Goal: Task Accomplishment & Management: Manage account settings

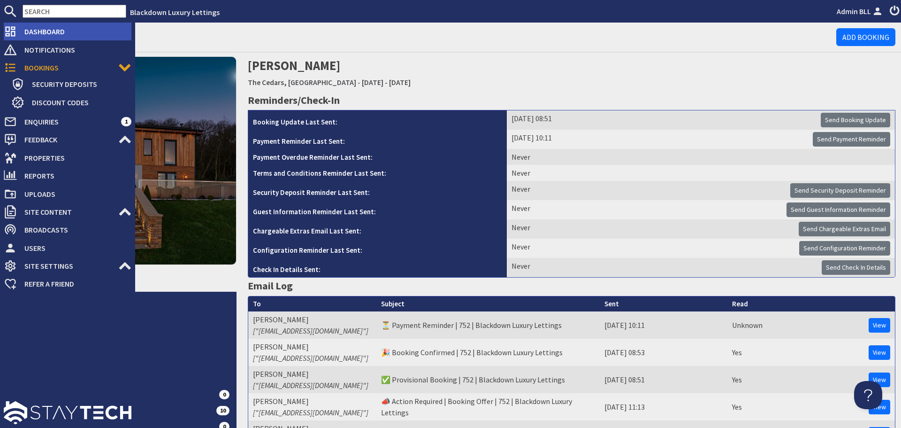
click at [15, 27] on icon at bounding box center [10, 31] width 13 height 13
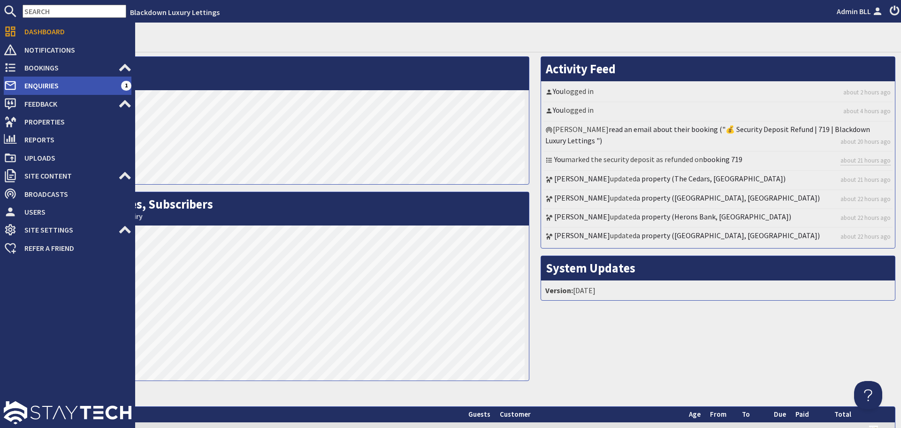
click at [43, 78] on span "Enquiries" at bounding box center [69, 85] width 104 height 15
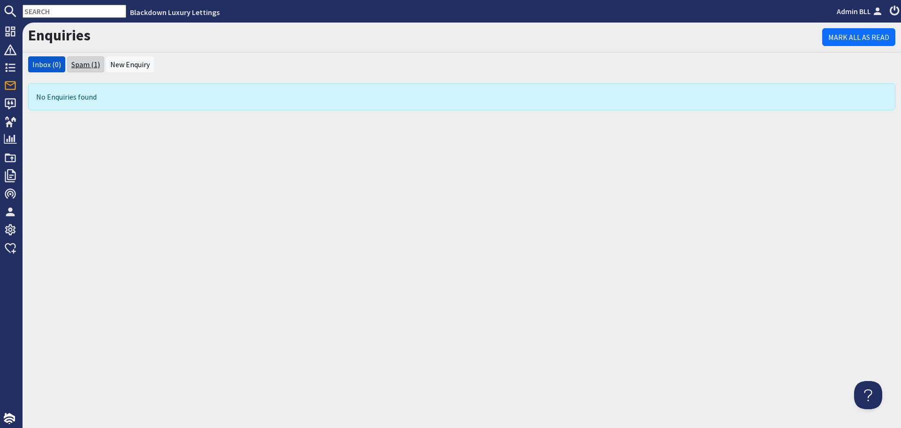
click at [79, 61] on link "Spam (1)" at bounding box center [85, 64] width 29 height 9
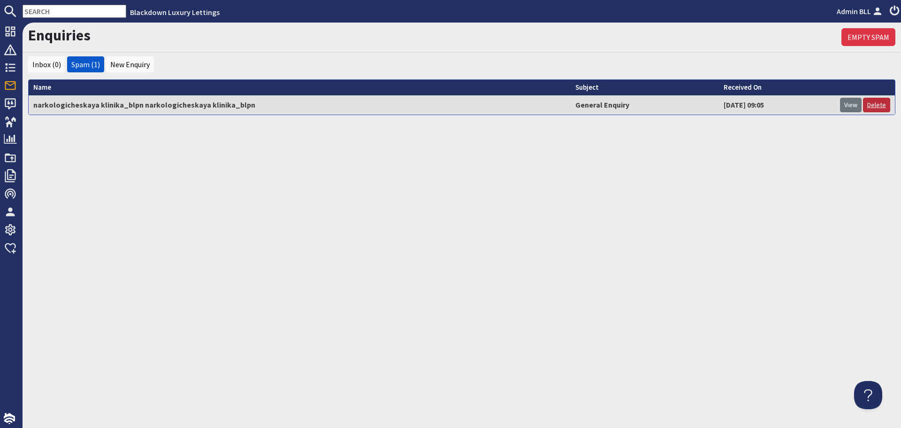
click at [871, 102] on link "Delete" at bounding box center [876, 105] width 27 height 15
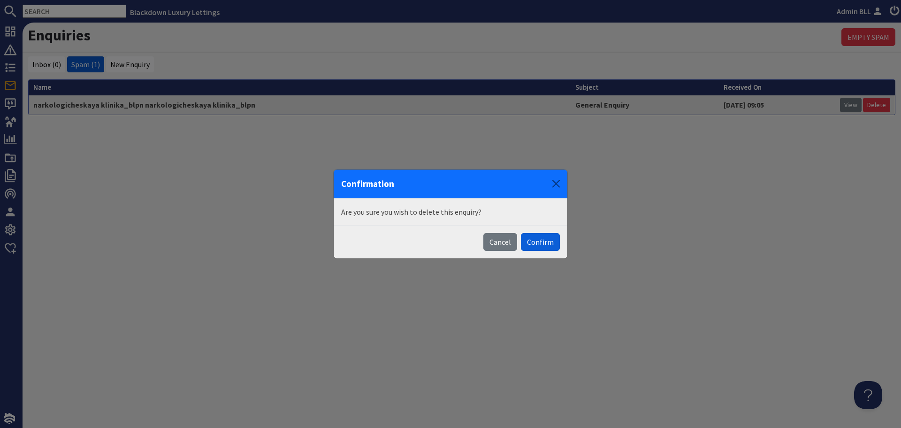
click at [527, 241] on button "Confirm" at bounding box center [540, 242] width 39 height 18
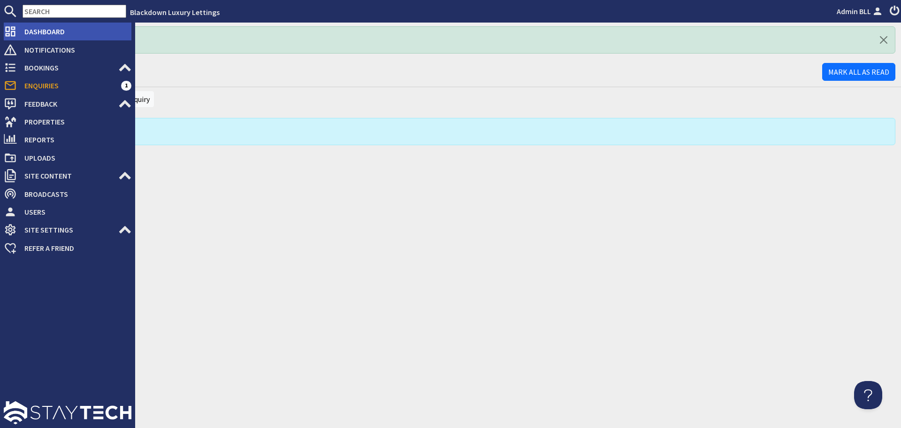
click at [22, 33] on span "Dashboard" at bounding box center [74, 31] width 115 height 15
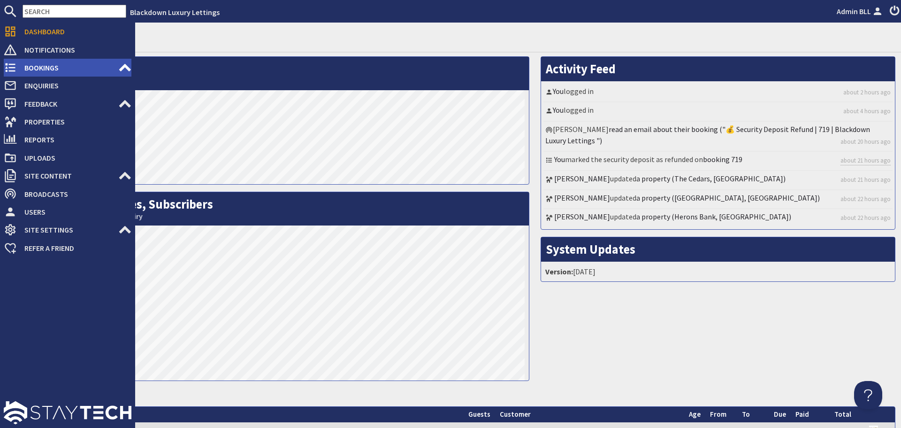
click at [42, 63] on span "Bookings" at bounding box center [67, 67] width 101 height 15
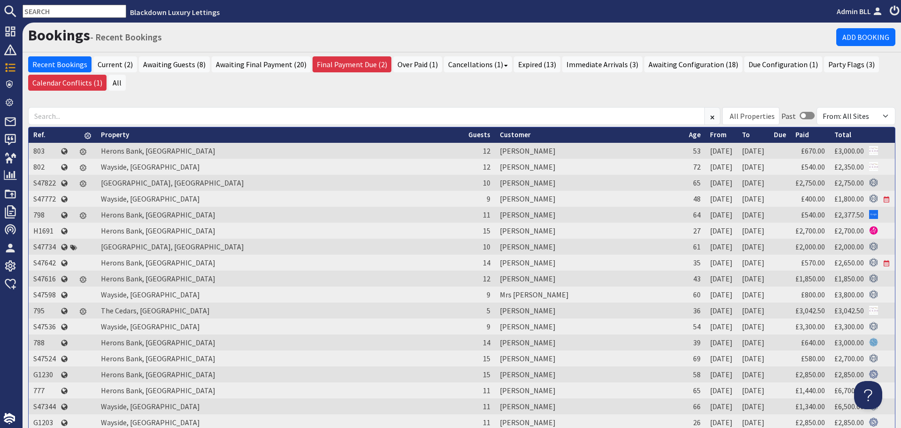
click at [86, 12] on input "text" at bounding box center [75, 11] width 104 height 13
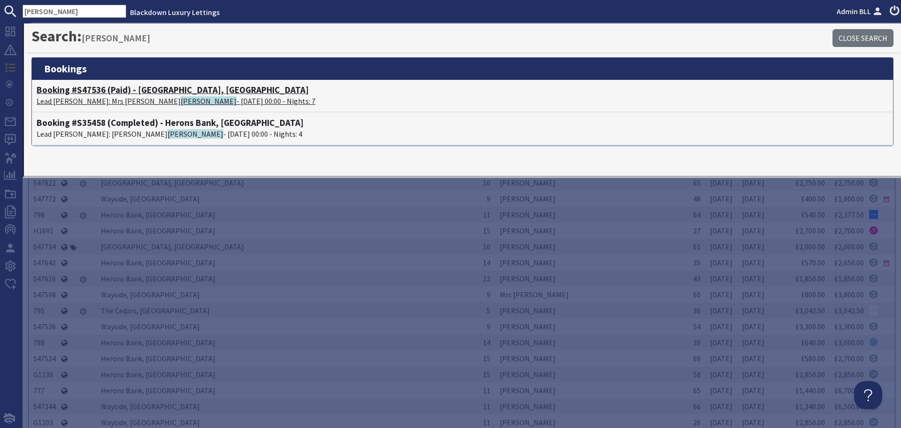
type input "tennant"
click at [103, 92] on h4 "Booking #S47536 (Paid) - Wayside, Devon" at bounding box center [463, 90] width 852 height 11
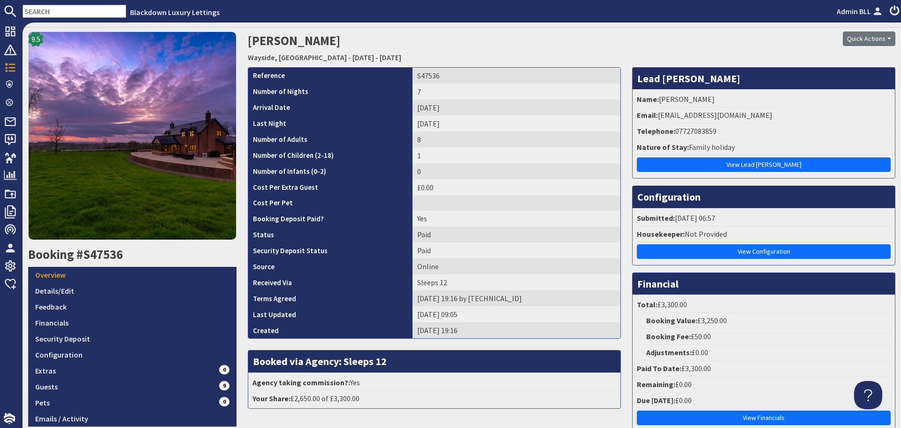
scroll to position [47, 0]
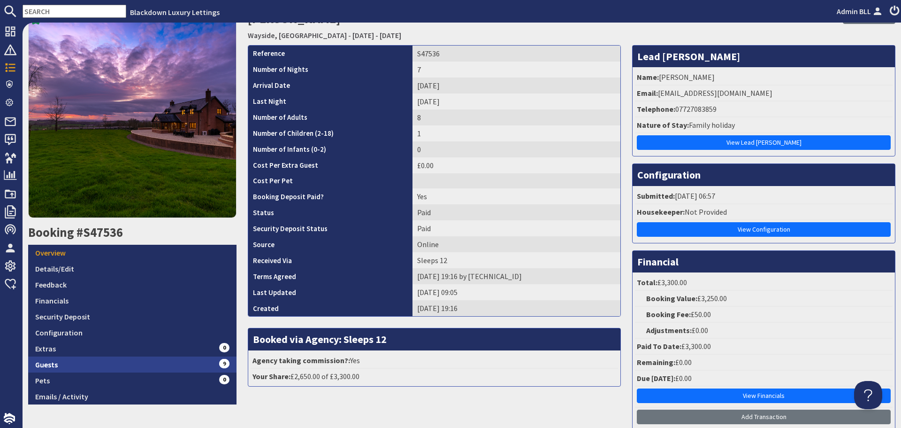
click at [219, 362] on span "9" at bounding box center [224, 363] width 10 height 9
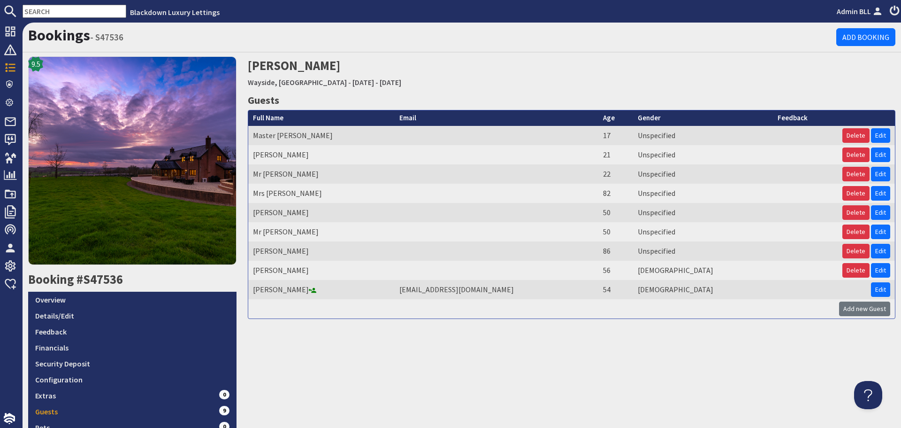
drag, startPoint x: 316, startPoint y: 289, endPoint x: 249, endPoint y: 136, distance: 166.3
click at [249, 136] on tbody "Master Ethan Mills 17 Unspecified Delete Edit Miss Lucie Amos 21 Unspecified De…" at bounding box center [571, 222] width 647 height 193
click at [333, 158] on td "Miss Lucie Amos" at bounding box center [321, 154] width 146 height 19
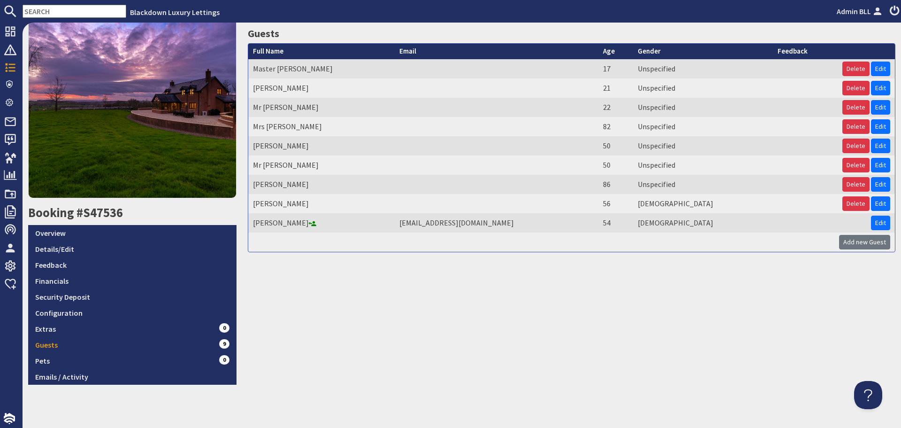
scroll to position [69, 0]
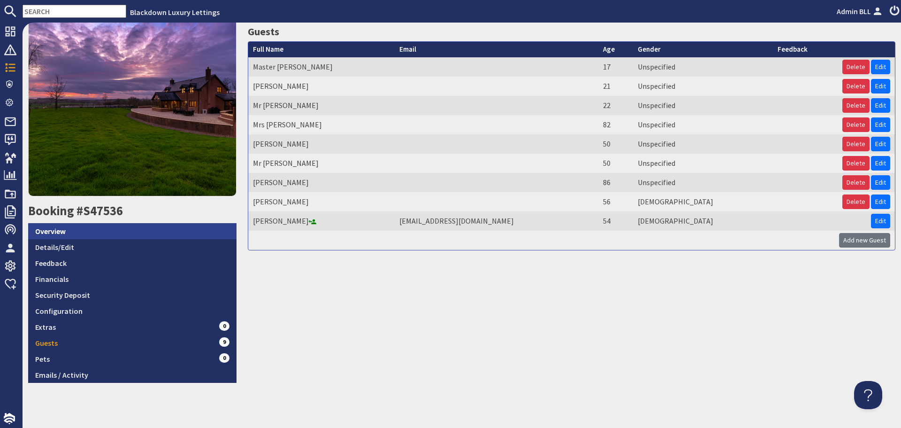
click at [106, 226] on link "Overview" at bounding box center [132, 231] width 208 height 16
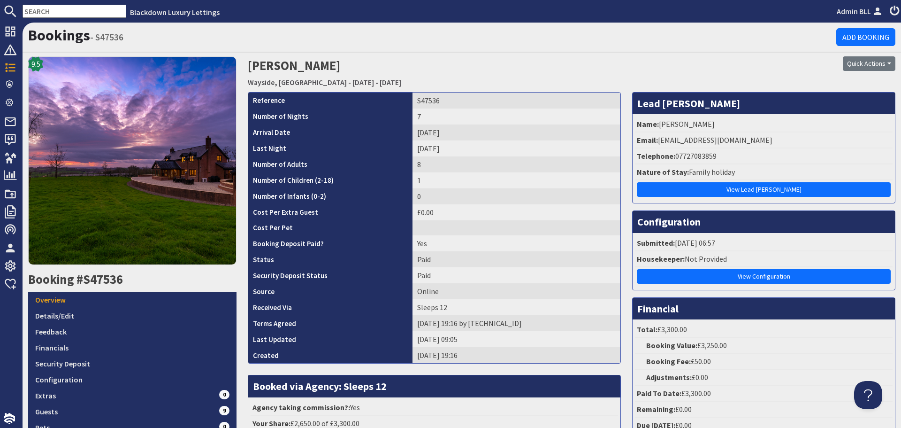
scroll to position [47, 0]
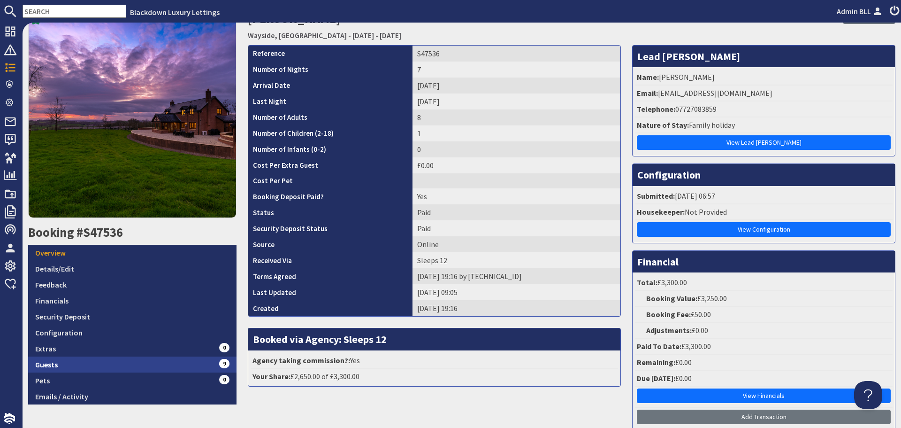
click at [179, 357] on link "Guests 9" at bounding box center [132, 364] width 208 height 16
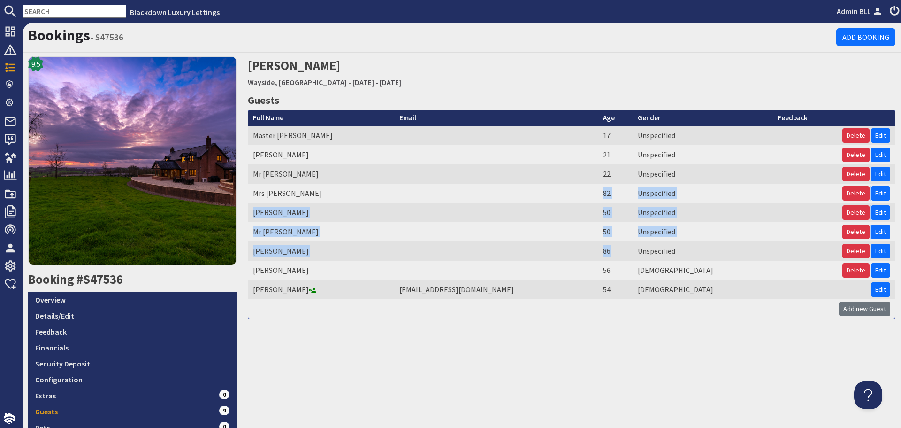
drag, startPoint x: 639, startPoint y: 249, endPoint x: 601, endPoint y: 186, distance: 73.1
click at [601, 186] on tbody "Master Ethan Mills 17 Unspecified Delete Edit Miss Lucie Amos 21 Unspecified De…" at bounding box center [571, 222] width 647 height 193
click at [598, 189] on td at bounding box center [497, 193] width 204 height 19
drag, startPoint x: 251, startPoint y: 192, endPoint x: 707, endPoint y: 253, distance: 460.0
click at [707, 253] on tbody "Master Ethan Mills 17 Unspecified Delete Edit Miss Lucie Amos 21 Unspecified De…" at bounding box center [571, 222] width 647 height 193
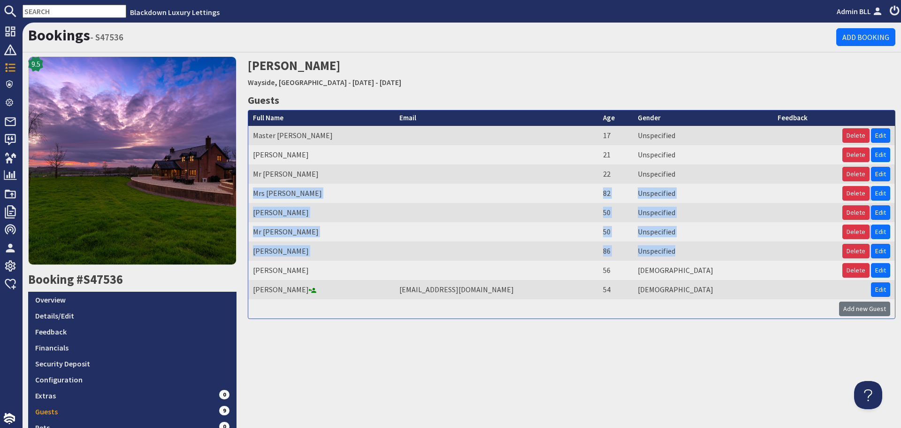
click at [707, 252] on td "Unspecified" at bounding box center [703, 250] width 140 height 19
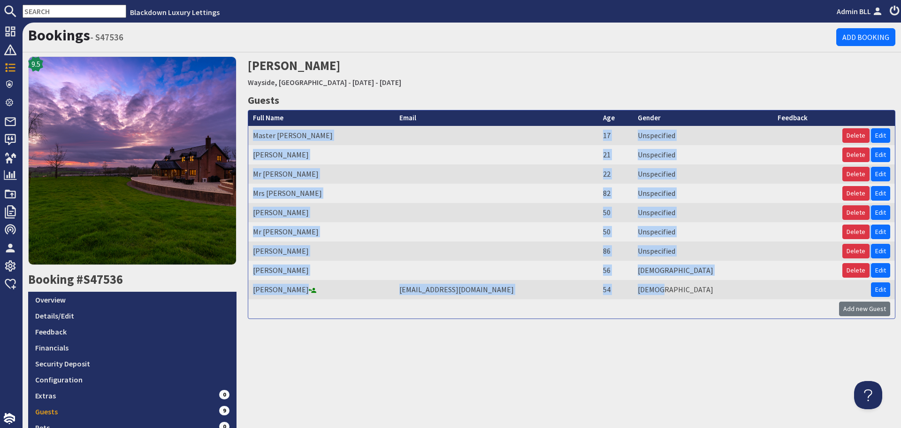
drag, startPoint x: 698, startPoint y: 288, endPoint x: 253, endPoint y: 139, distance: 468.7
click at [253, 139] on tbody "Master Ethan Mills 17 Unspecified Delete Edit Miss Lucie Amos 21 Unspecified De…" at bounding box center [571, 222] width 647 height 193
click at [324, 140] on td "Master Ethan Mills" at bounding box center [321, 135] width 146 height 19
drag, startPoint x: 701, startPoint y: 291, endPoint x: 382, endPoint y: 160, distance: 345.1
click at [257, 139] on tbody "Master Ethan Mills 17 Unspecified Delete Edit Miss Lucie Amos 21 Unspecified De…" at bounding box center [571, 222] width 647 height 193
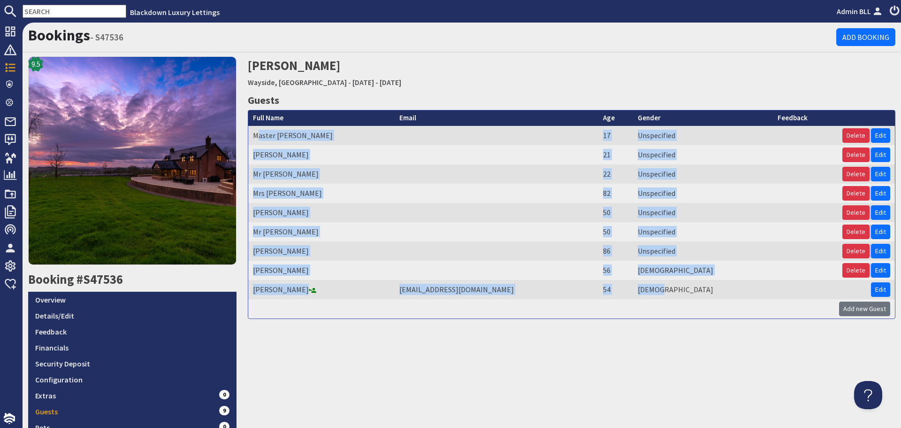
click at [382, 160] on td "Miss Lucie Amos" at bounding box center [321, 154] width 146 height 19
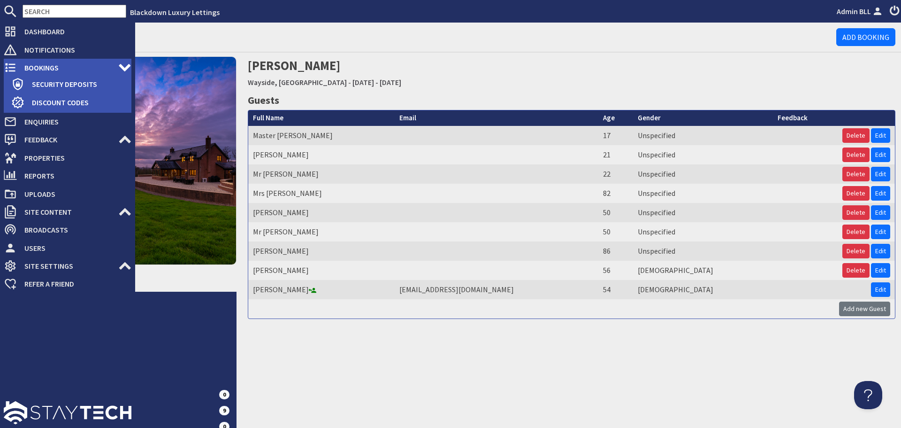
click at [17, 66] on span "Bookings" at bounding box center [67, 67] width 101 height 15
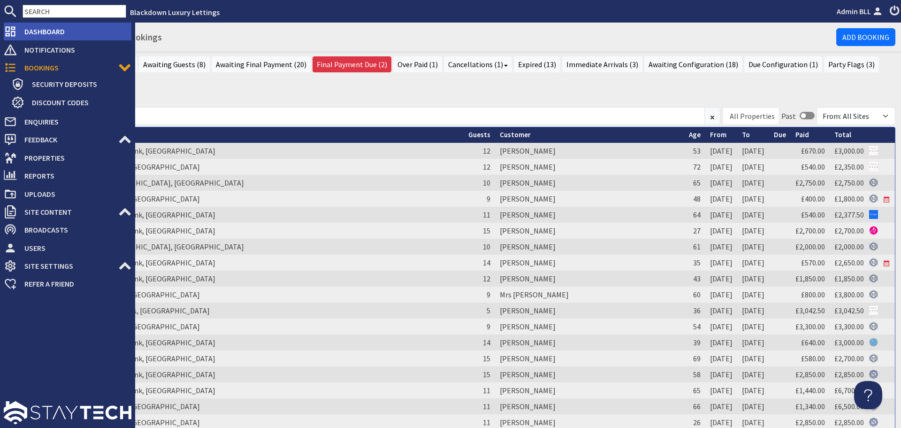
click at [17, 37] on span "Dashboard" at bounding box center [74, 31] width 115 height 15
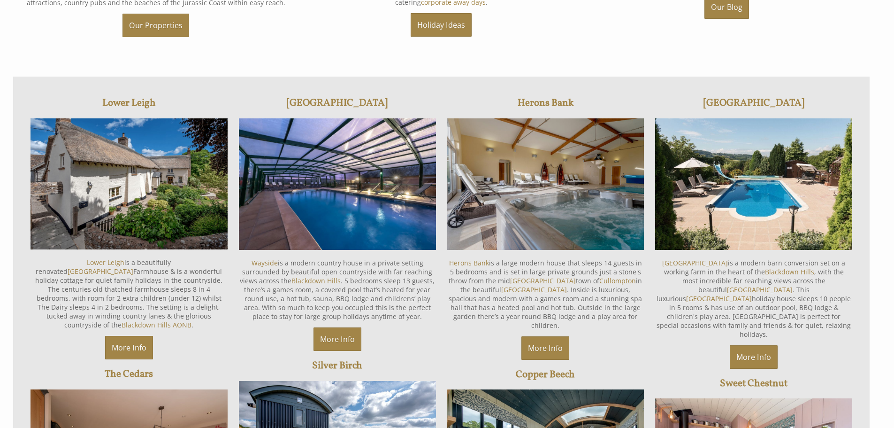
scroll to position [610, 0]
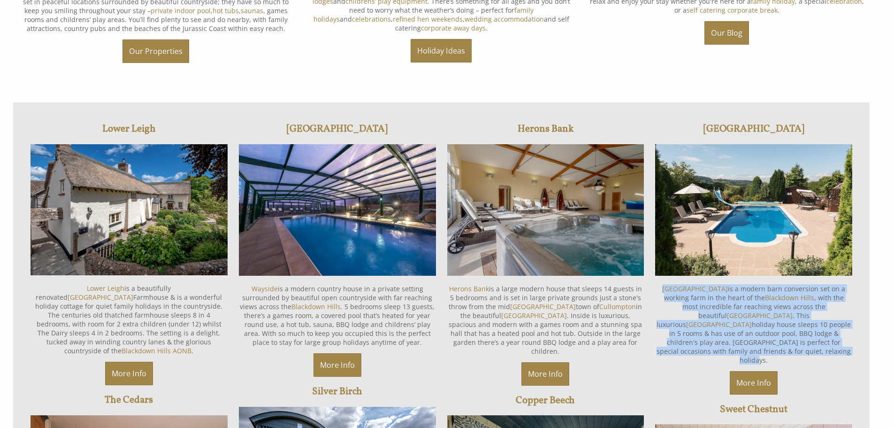
drag, startPoint x: 817, startPoint y: 323, endPoint x: 673, endPoint y: 275, distance: 151.9
click at [653, 270] on div "[GEOGRAPHIC_DATA] [GEOGRAPHIC_DATA] is a modern barn conversion set on a workin…" at bounding box center [754, 390] width 208 height 552
copy p "[GEOGRAPHIC_DATA] is a modern barn conversion set on a working farm in the hear…"
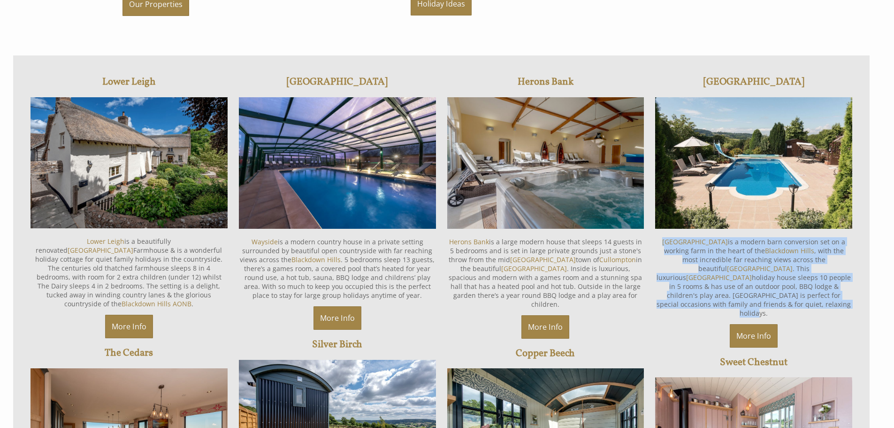
click at [699, 132] on img at bounding box center [753, 162] width 197 height 131
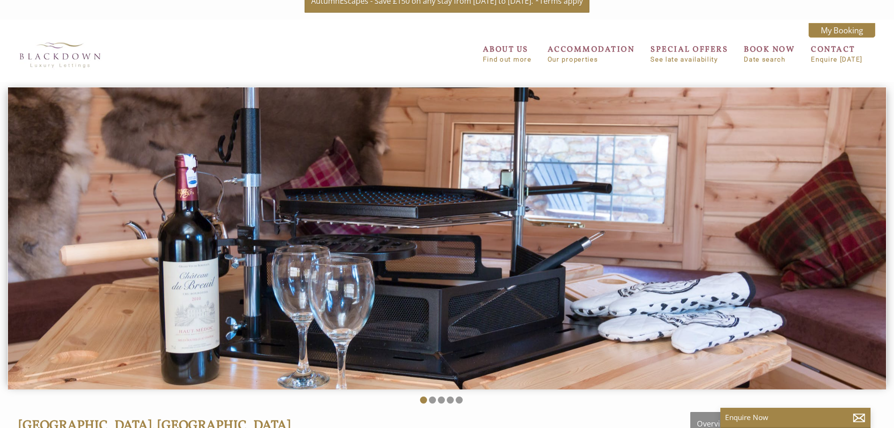
scroll to position [235, 0]
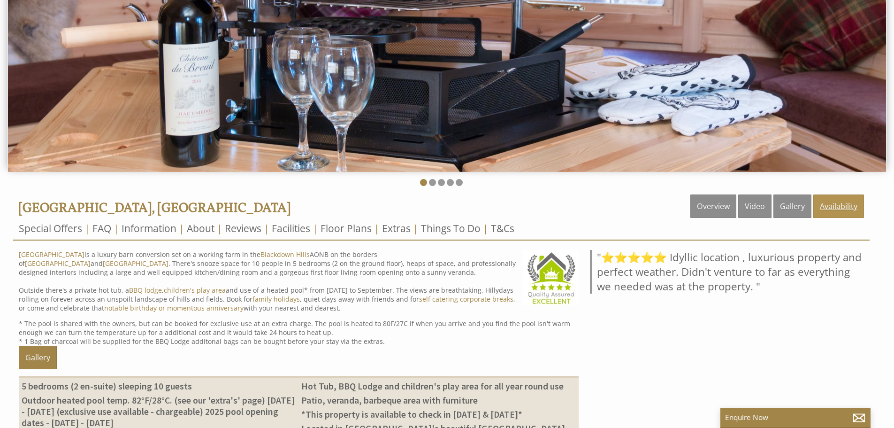
click at [835, 215] on link "Availability" at bounding box center [839, 205] width 51 height 23
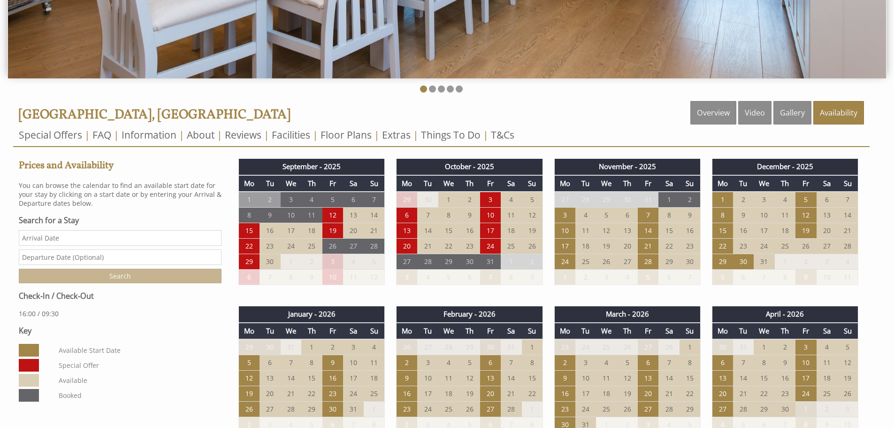
scroll to position [329, 0]
click at [726, 249] on td "22" at bounding box center [722, 245] width 21 height 15
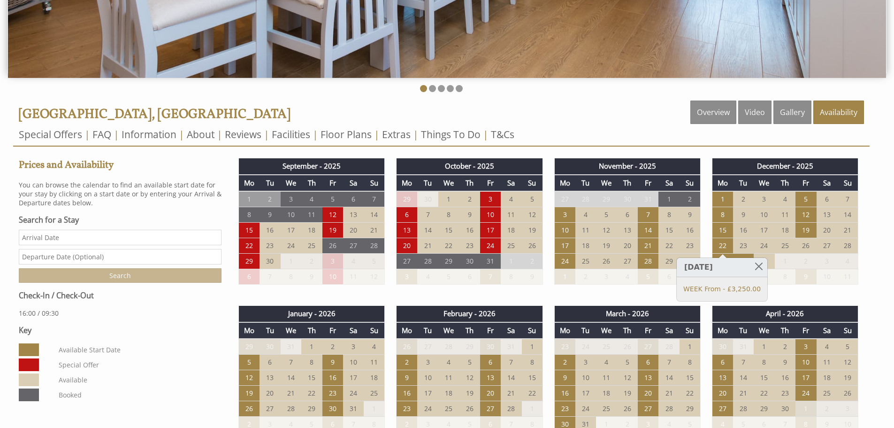
drag, startPoint x: 762, startPoint y: 264, endPoint x: 740, endPoint y: 270, distance: 22.2
click at [762, 264] on link at bounding box center [759, 266] width 16 height 16
click at [723, 262] on td "29" at bounding box center [722, 261] width 21 height 15
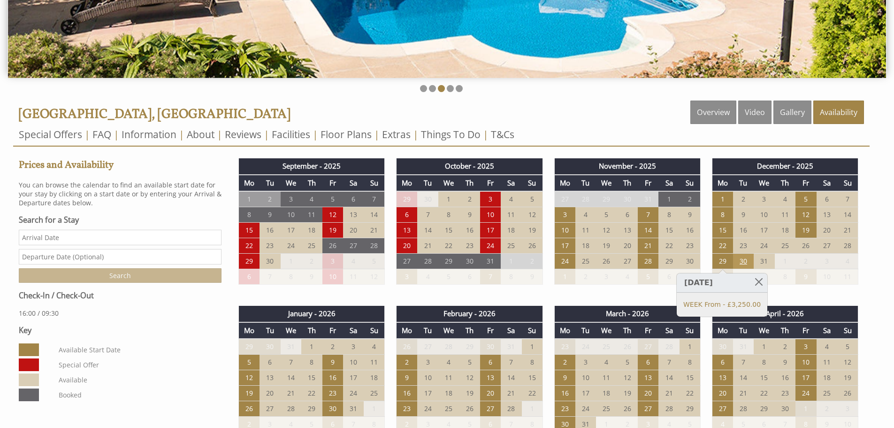
click at [738, 256] on td "30" at bounding box center [743, 261] width 21 height 15
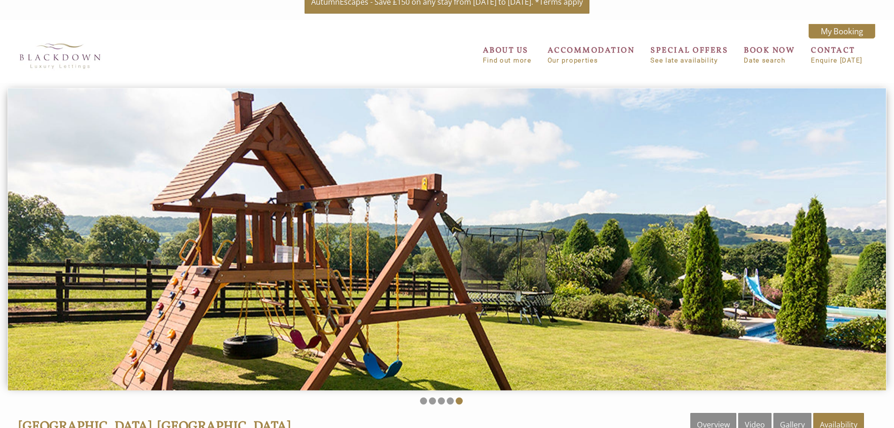
scroll to position [0, 0]
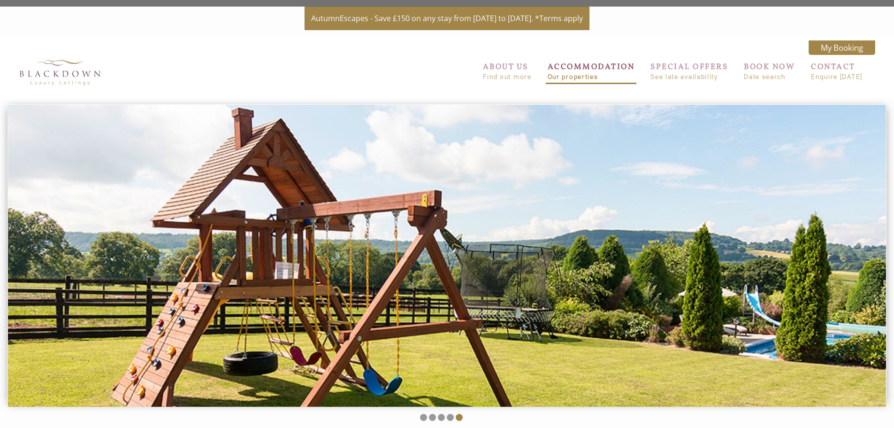
click at [574, 78] on small "Our properties" at bounding box center [591, 76] width 87 height 7
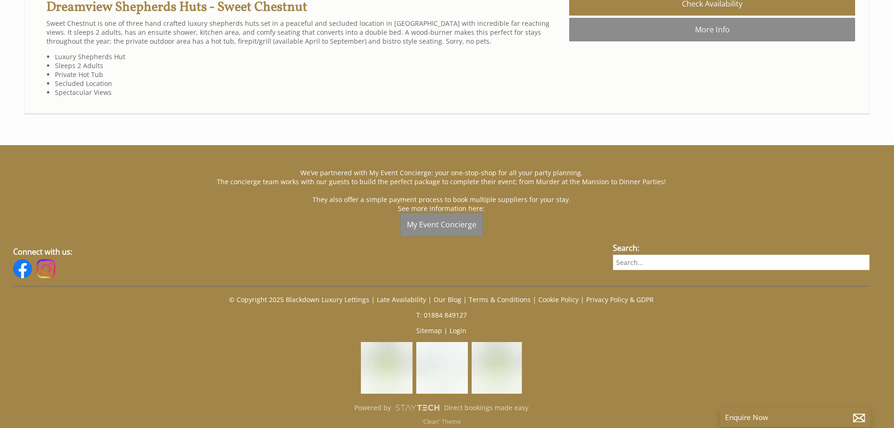
scroll to position [1972, 0]
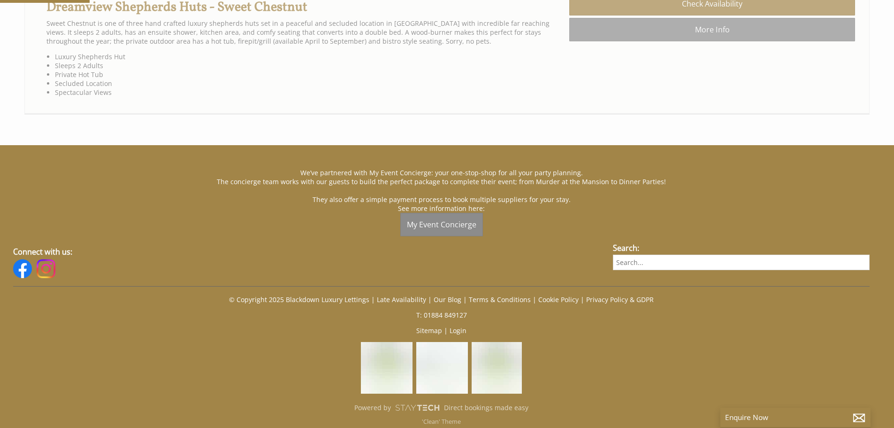
scroll to position [2113, 0]
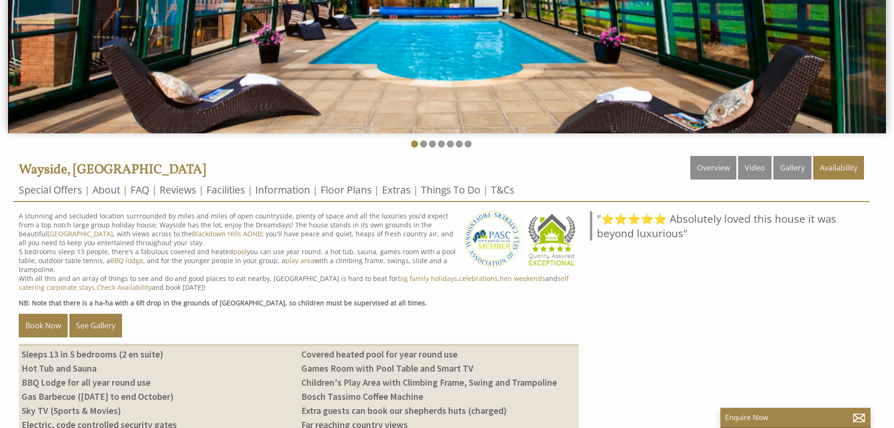
scroll to position [282, 0]
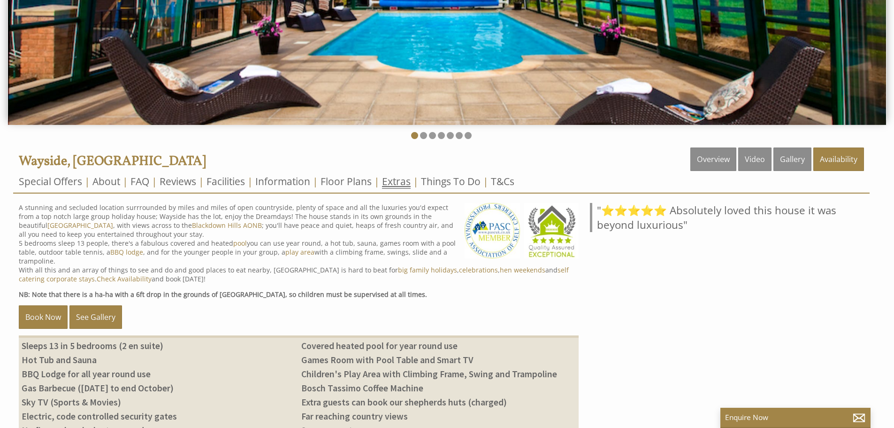
click at [395, 180] on link "Extras" at bounding box center [396, 182] width 29 height 14
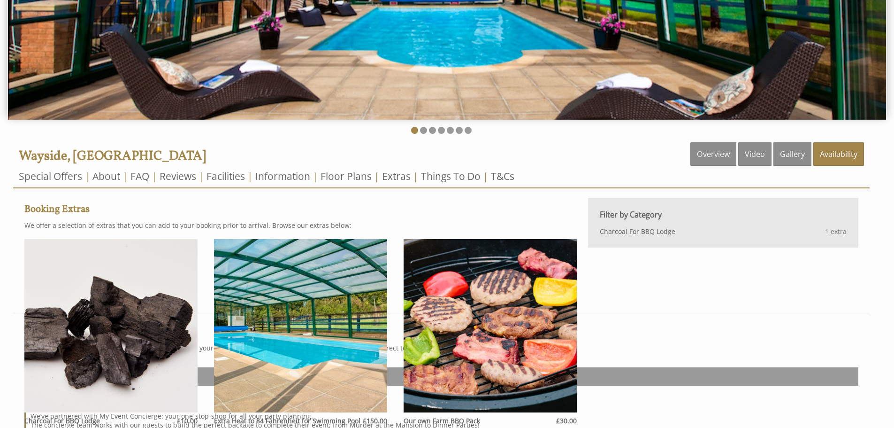
scroll to position [423, 0]
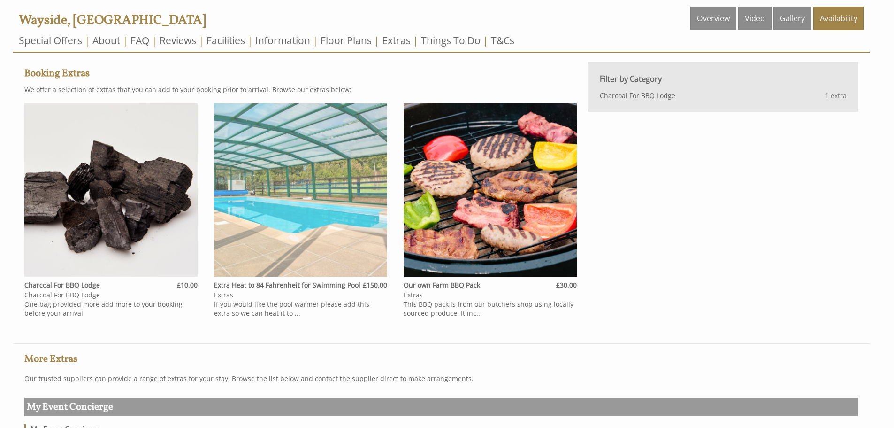
click at [279, 231] on img at bounding box center [300, 189] width 173 height 173
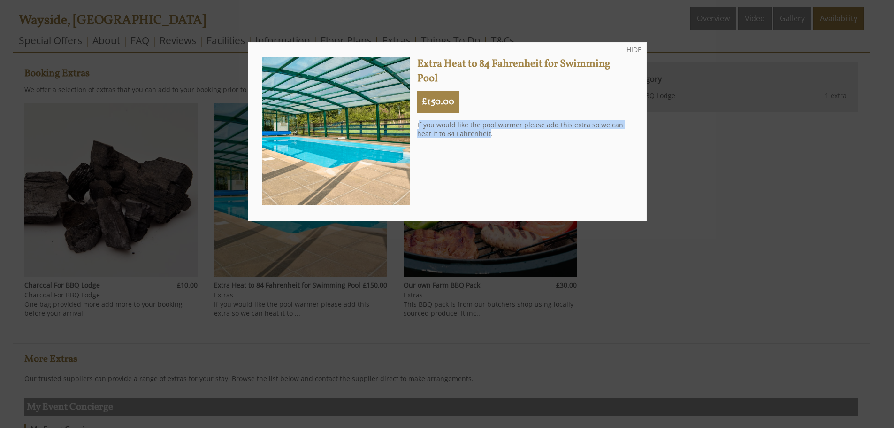
drag, startPoint x: 486, startPoint y: 133, endPoint x: 417, endPoint y: 126, distance: 69.4
click at [417, 126] on p "If you would like the pool warmer please add this extra so we can heat it to 84…" at bounding box center [524, 129] width 215 height 18
click at [503, 132] on p "If you would like the pool warmer please add this extra so we can heat it to 84…" at bounding box center [524, 129] width 215 height 18
drag, startPoint x: 495, startPoint y: 135, endPoint x: 415, endPoint y: 125, distance: 80.4
click at [417, 125] on p "If you would like the pool warmer please add this extra so we can heat it to 84…" at bounding box center [524, 129] width 215 height 18
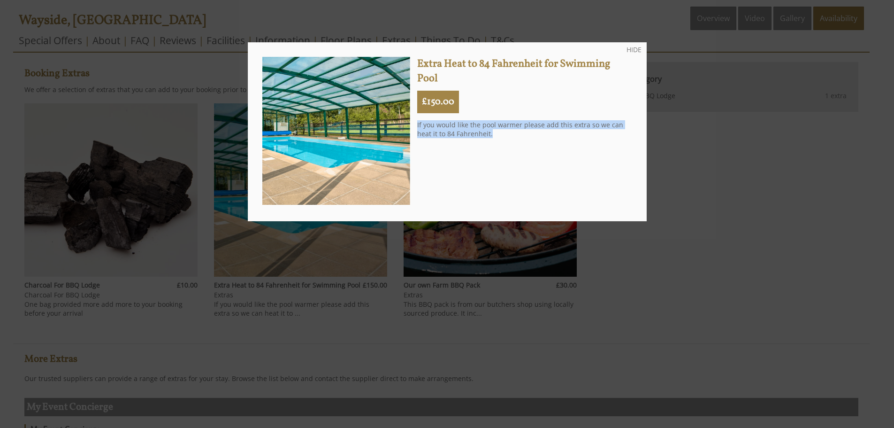
click at [514, 133] on p "If you would like the pool warmer please add this extra so we can heat it to 84…" at bounding box center [524, 129] width 215 height 18
drag, startPoint x: 501, startPoint y: 134, endPoint x: 408, endPoint y: 124, distance: 93.5
click at [408, 124] on div "Extra Heat to 84 Fahrenheit for Swimming Pool £150.00 If you would like the poo…" at bounding box center [447, 132] width 370 height 150
click at [499, 127] on p "If you would like the pool warmer please add this extra so we can heat it to 84…" at bounding box center [524, 129] width 215 height 18
click at [670, 177] on div at bounding box center [447, 214] width 894 height 428
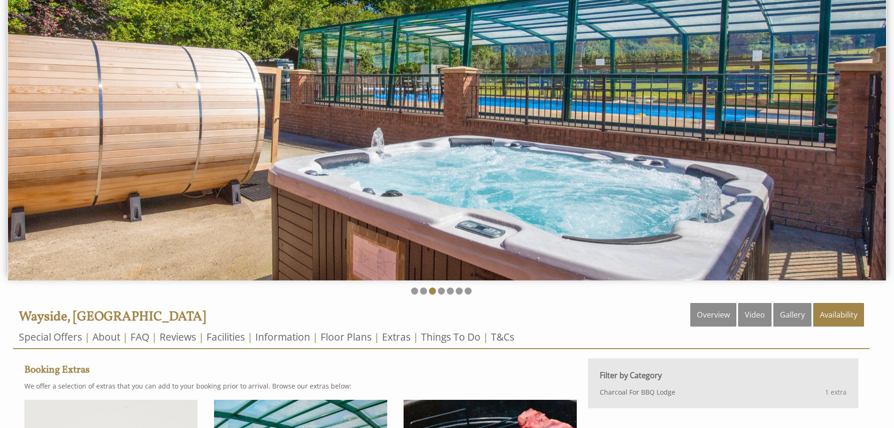
scroll to position [141, 0]
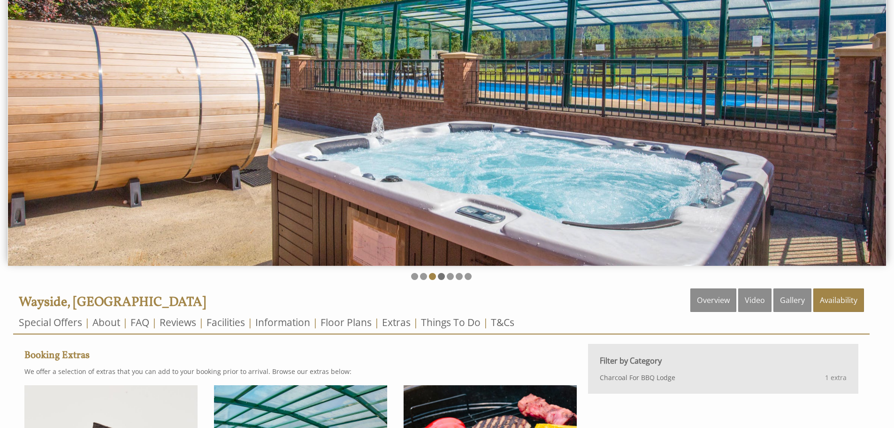
click at [442, 277] on li at bounding box center [441, 276] width 7 height 7
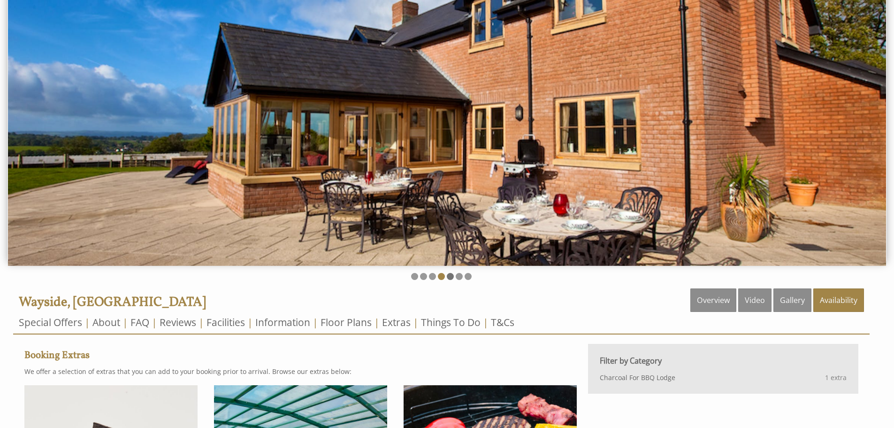
click at [449, 276] on li at bounding box center [450, 276] width 7 height 7
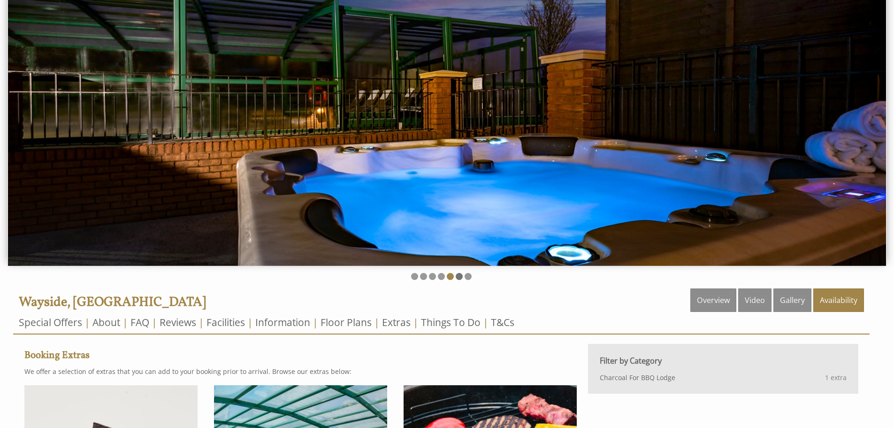
click at [457, 275] on li at bounding box center [459, 276] width 7 height 7
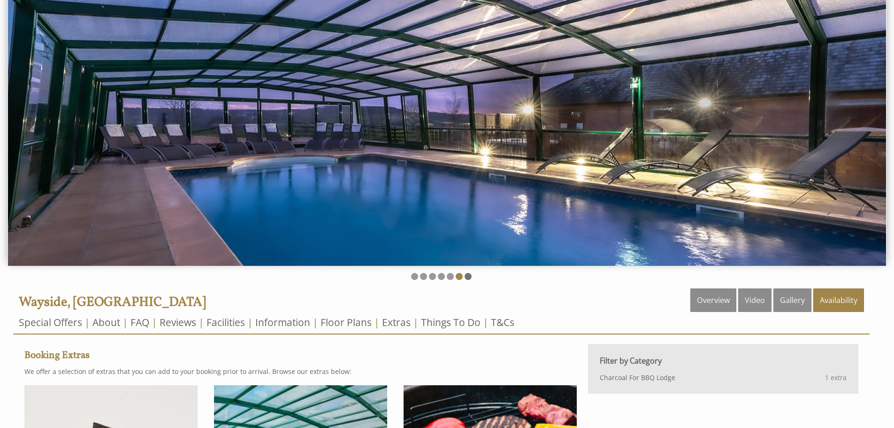
click at [467, 275] on li at bounding box center [468, 276] width 7 height 7
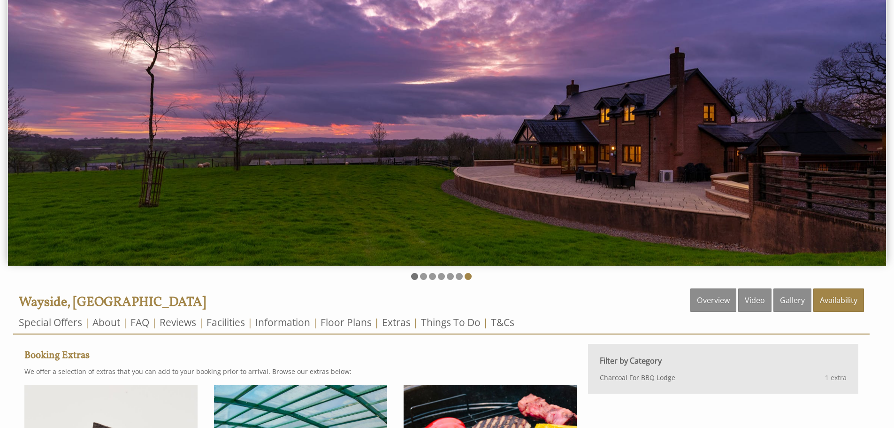
click at [415, 275] on li at bounding box center [414, 276] width 7 height 7
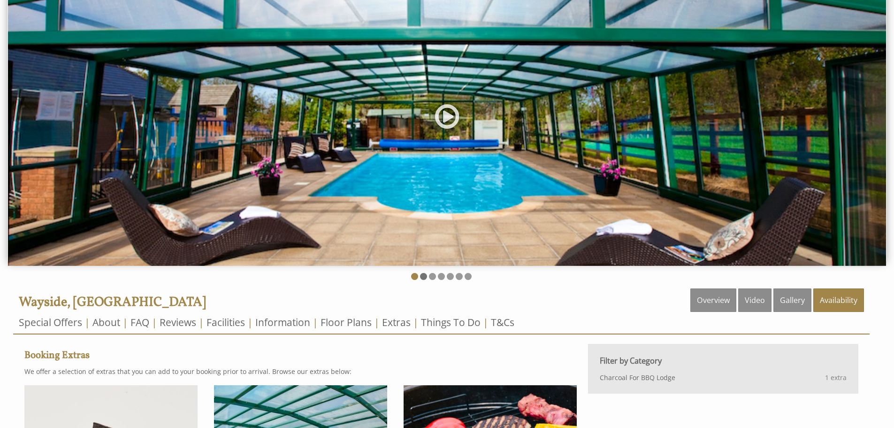
click at [423, 277] on li at bounding box center [423, 276] width 7 height 7
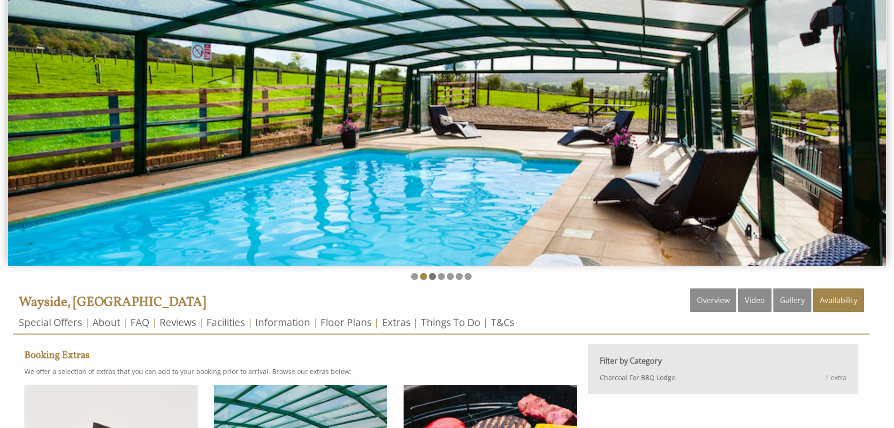
click at [435, 275] on li at bounding box center [432, 276] width 7 height 7
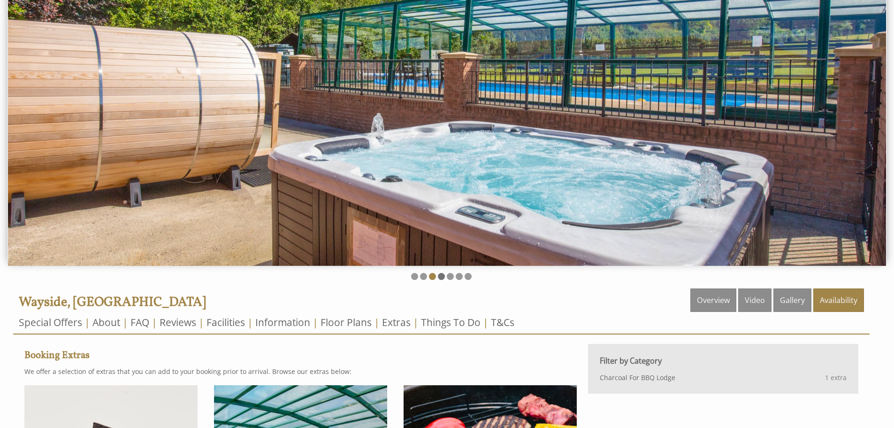
click at [442, 274] on li at bounding box center [441, 276] width 7 height 7
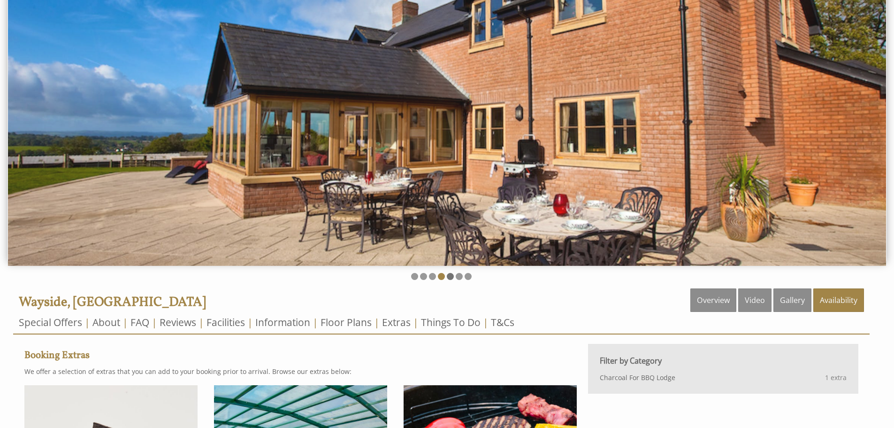
click at [450, 274] on li at bounding box center [450, 276] width 7 height 7
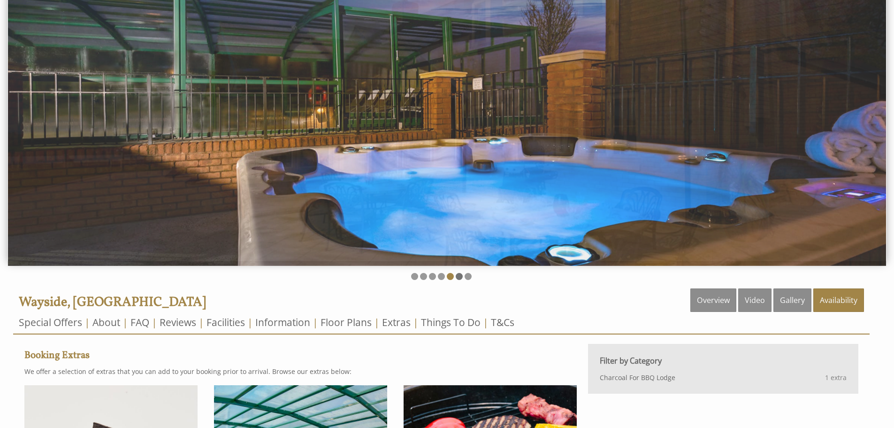
click at [457, 274] on li at bounding box center [459, 276] width 7 height 7
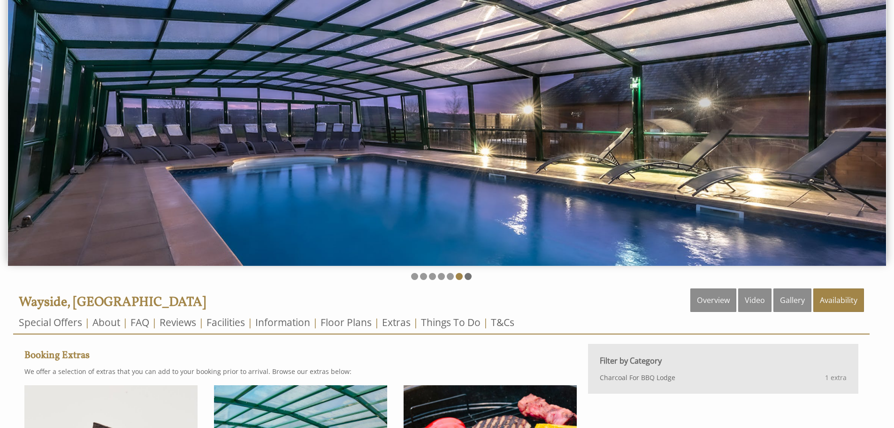
click at [466, 274] on li at bounding box center [468, 276] width 7 height 7
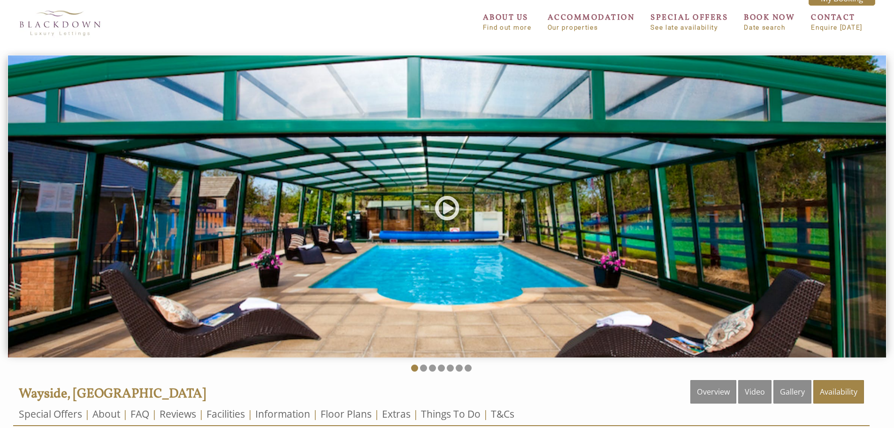
scroll to position [0, 0]
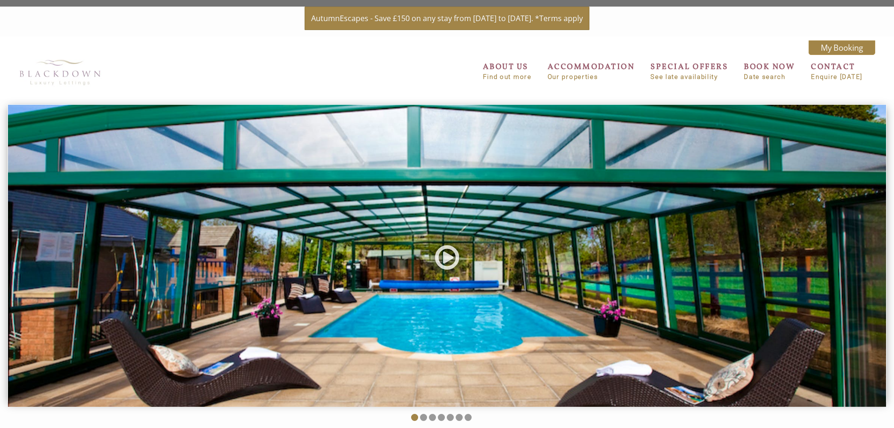
click at [45, 69] on img at bounding box center [60, 72] width 94 height 36
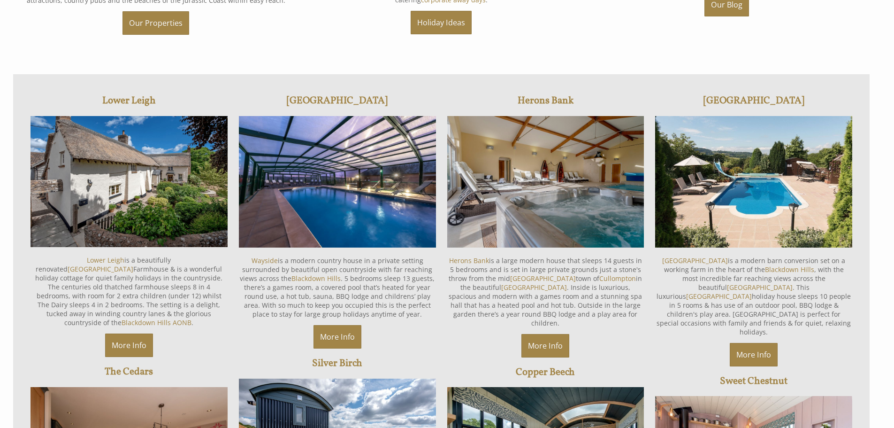
scroll to position [657, 0]
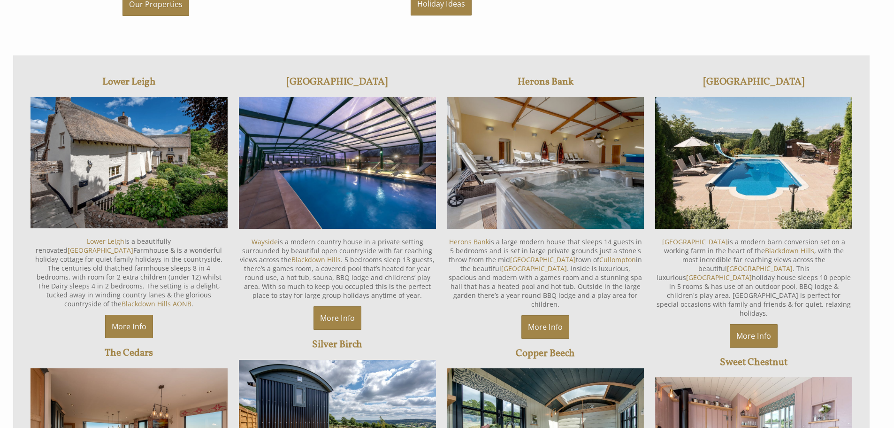
click at [557, 172] on img at bounding box center [545, 162] width 197 height 131
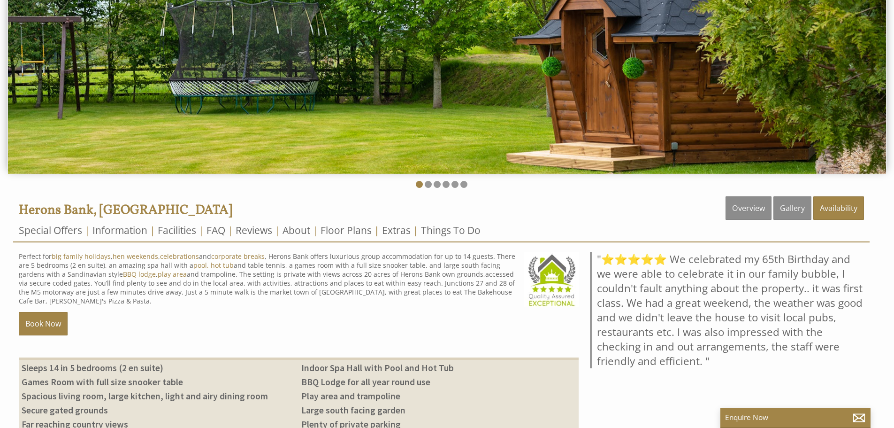
scroll to position [282, 0]
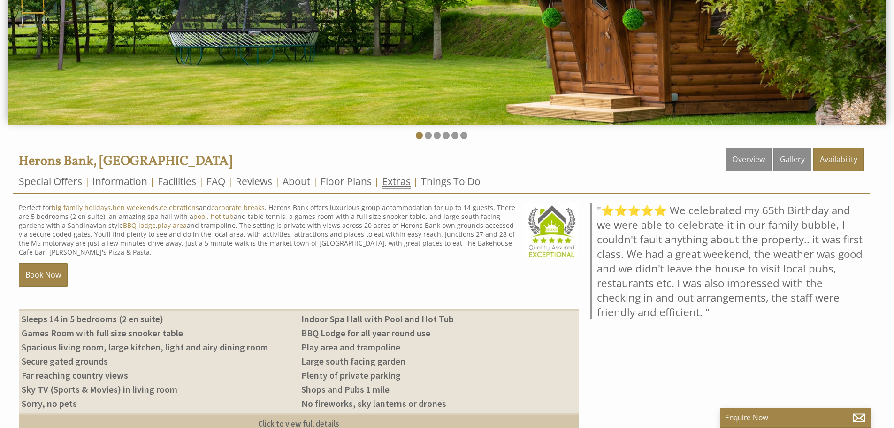
click at [397, 187] on link "Extras" at bounding box center [396, 182] width 29 height 14
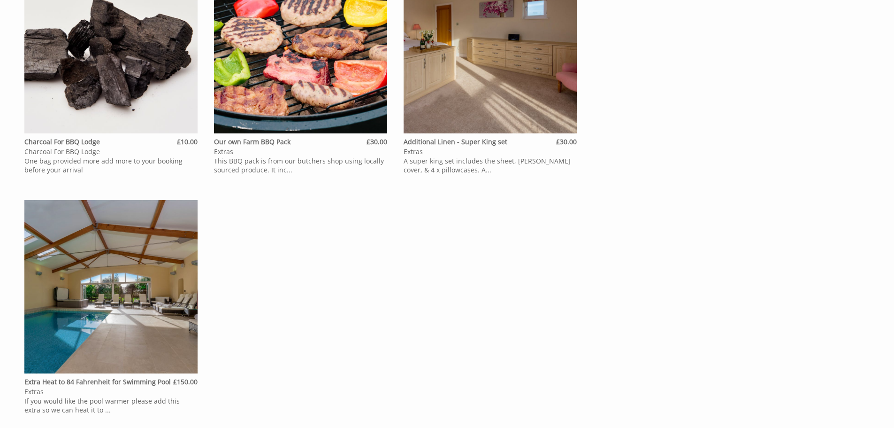
scroll to position [657, 0]
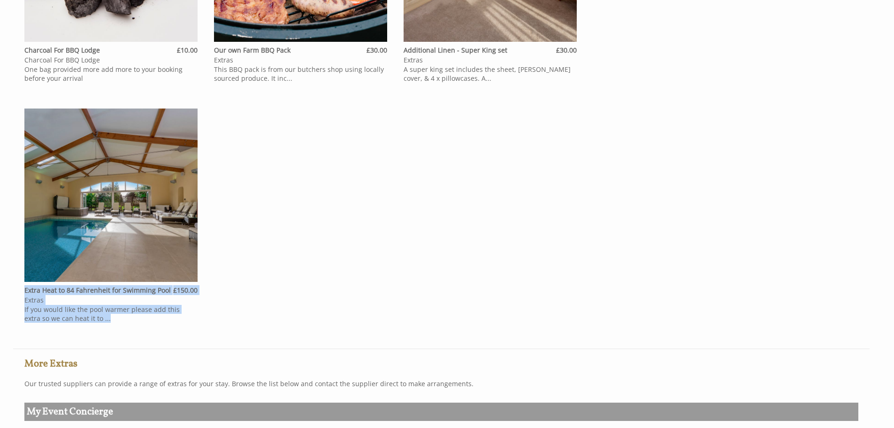
drag, startPoint x: 100, startPoint y: 321, endPoint x: 17, endPoint y: 292, distance: 88.2
click at [17, 292] on div "Extras Booking Extras We offer a selection of extras that you can add to your b…" at bounding box center [441, 60] width 857 height 577
click at [76, 301] on p "Extras" at bounding box center [110, 300] width 173 height 10
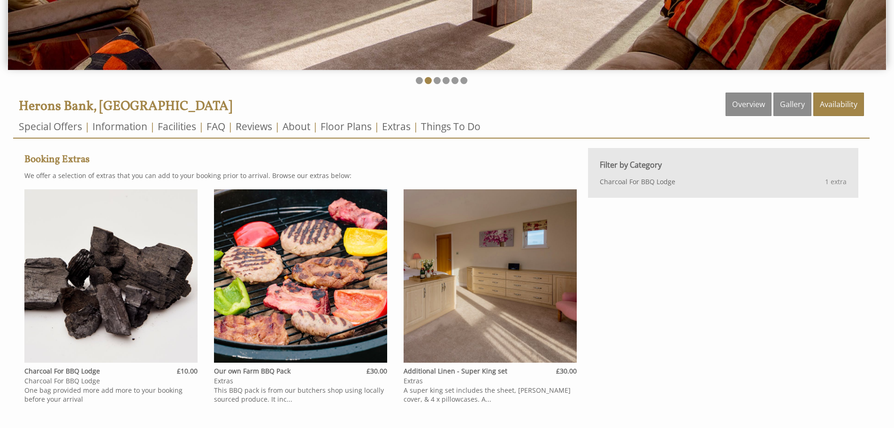
scroll to position [329, 0]
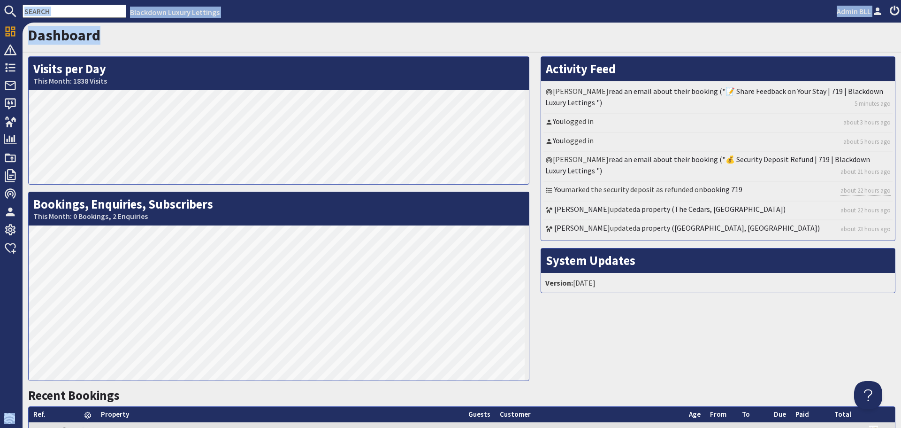
drag, startPoint x: 111, startPoint y: 36, endPoint x: 10, endPoint y: 15, distance: 103.1
click at [10, 15] on div "Blackdown Luxury Lettings Admin BLL Dashboard Notifications 0 Bookings 0 Securi…" at bounding box center [450, 214] width 901 height 428
click at [125, 38] on h1 "Dashboard" at bounding box center [462, 35] width 868 height 18
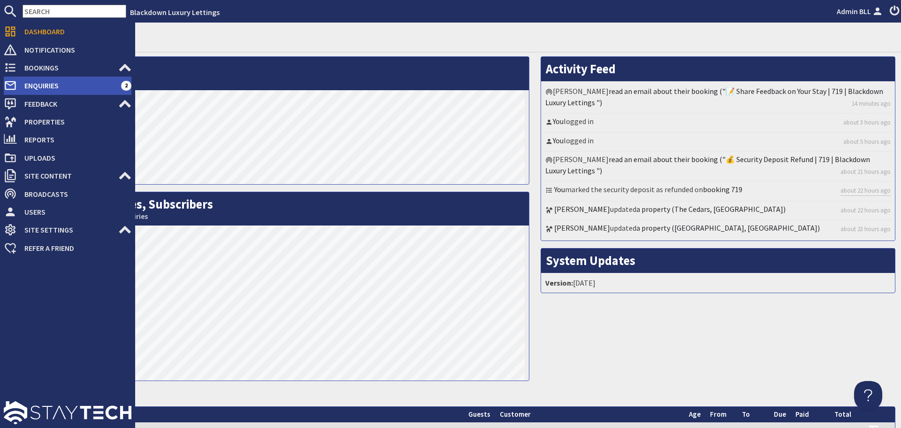
click at [70, 80] on span "Enquiries" at bounding box center [69, 85] width 104 height 15
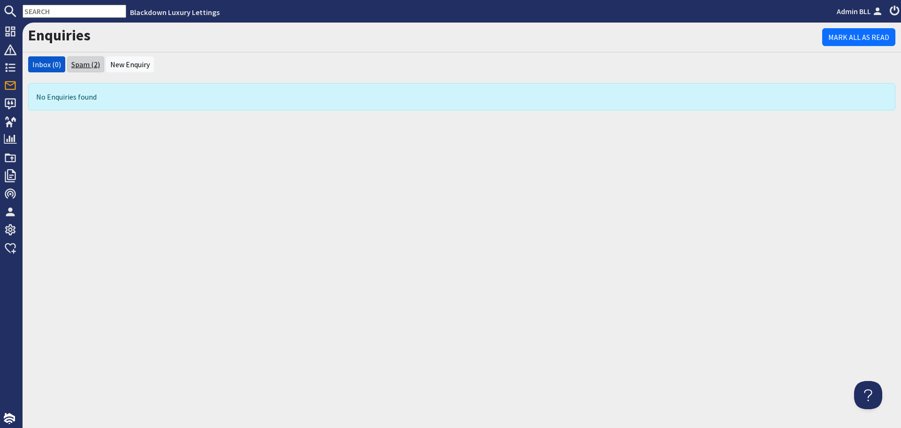
click at [93, 62] on link "Spam (2)" at bounding box center [85, 64] width 29 height 9
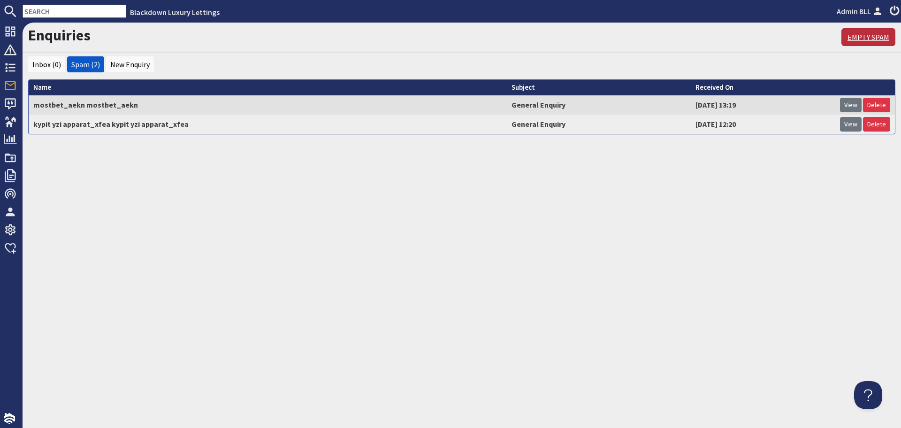
click at [878, 41] on link "Empty Spam" at bounding box center [869, 37] width 54 height 18
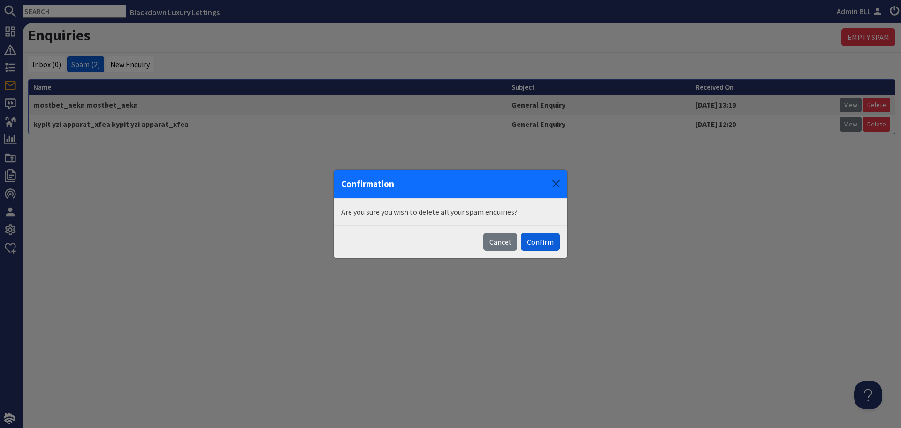
click at [535, 237] on button "Confirm" at bounding box center [540, 242] width 39 height 18
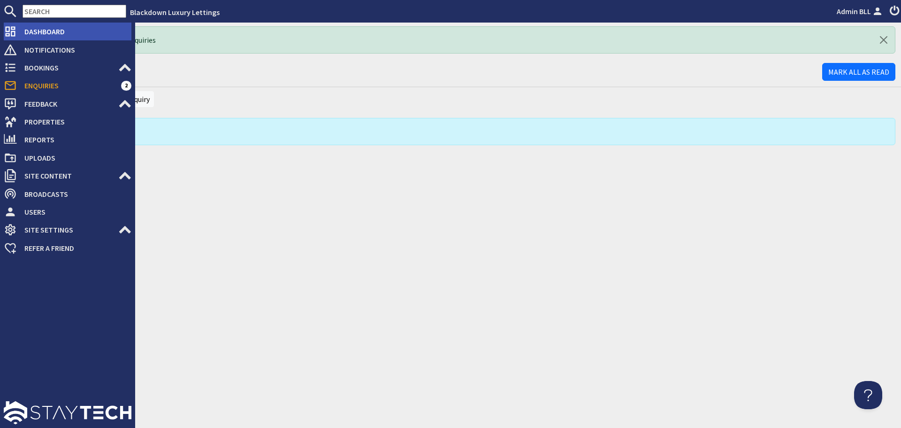
click at [11, 33] on icon at bounding box center [10, 31] width 13 height 13
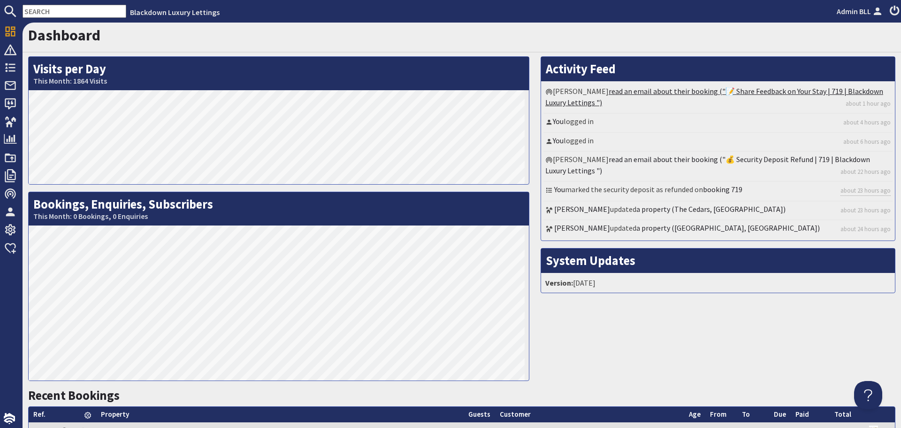
click at [714, 87] on link "read an email about their booking ("📝 Share Feedback on Your Stay | 719 | Black…" at bounding box center [715, 96] width 338 height 21
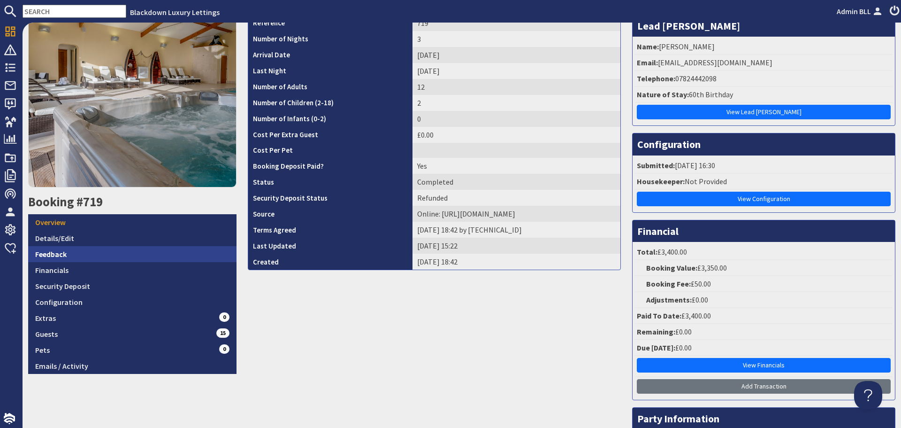
scroll to position [94, 0]
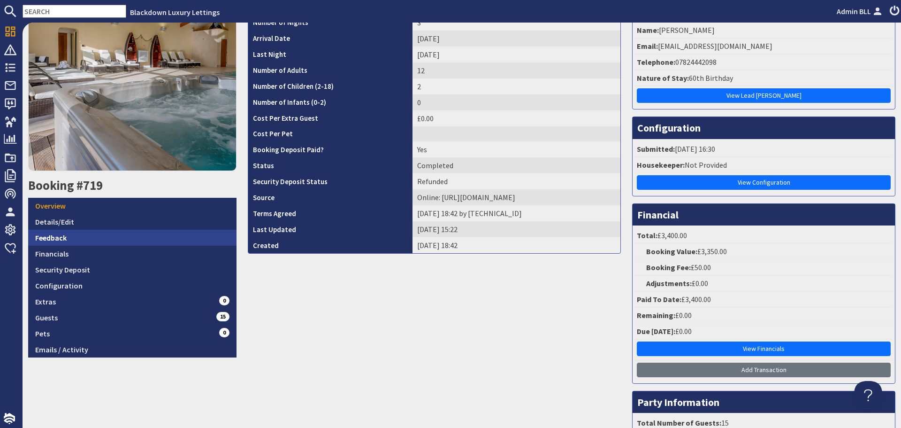
click at [90, 237] on link "Feedback" at bounding box center [132, 238] width 208 height 16
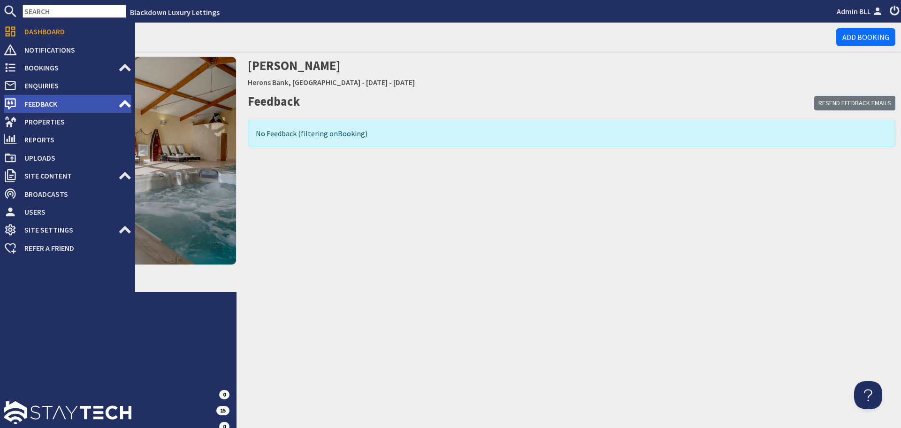
click at [29, 96] on span "Feedback" at bounding box center [67, 103] width 101 height 15
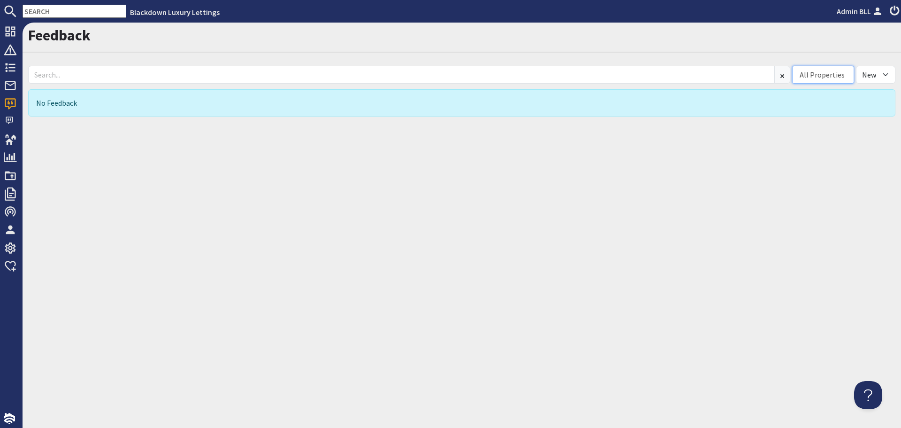
click at [833, 77] on div "All Properties" at bounding box center [822, 74] width 45 height 11
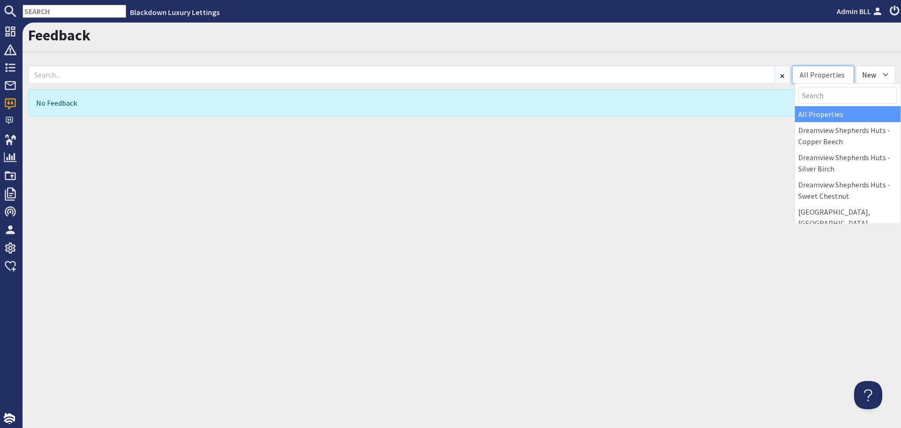
click at [833, 77] on div "All Properties" at bounding box center [822, 74] width 45 height 11
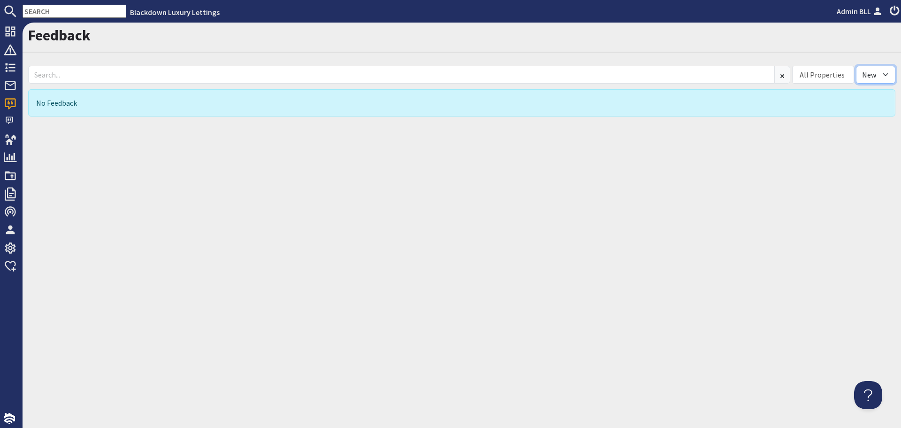
click at [887, 74] on select "All New Read" at bounding box center [875, 75] width 39 height 18
select select
click at [856, 66] on select "All New Read" at bounding box center [875, 75] width 39 height 18
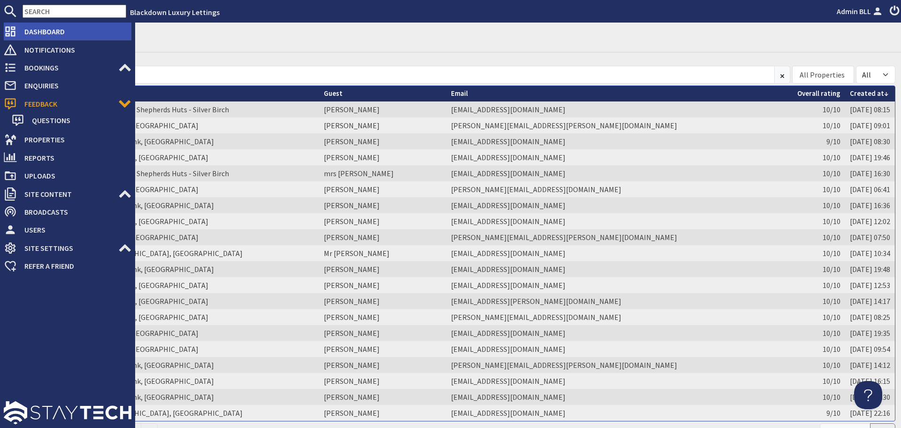
click at [29, 30] on span "Dashboard" at bounding box center [74, 31] width 115 height 15
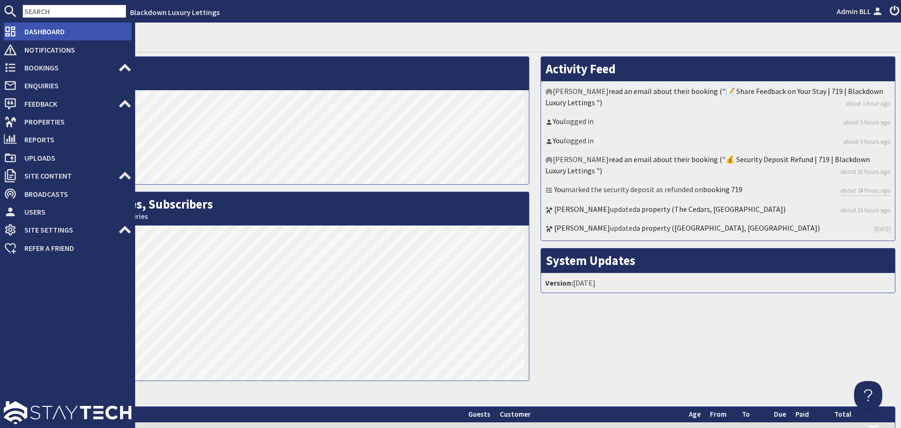
click at [31, 28] on span "Dashboard" at bounding box center [74, 31] width 115 height 15
click at [12, 28] on use at bounding box center [11, 32] width 10 height 10
